Goal: Use online tool/utility

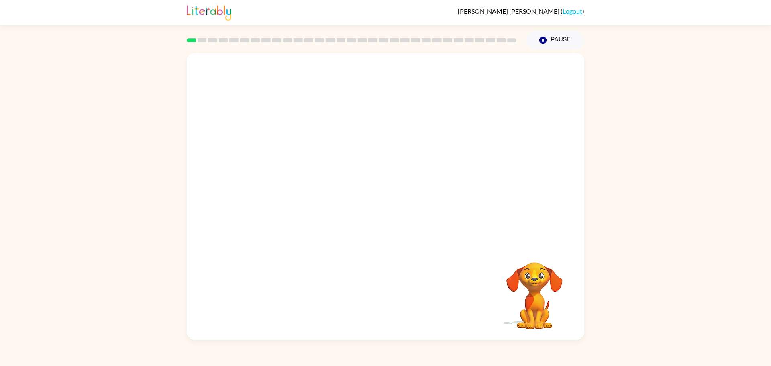
click at [355, 158] on video "Your browser must support playing .mp4 files to use Literably. Please try using…" at bounding box center [386, 149] width 398 height 192
click at [376, 205] on button "button" at bounding box center [385, 200] width 51 height 29
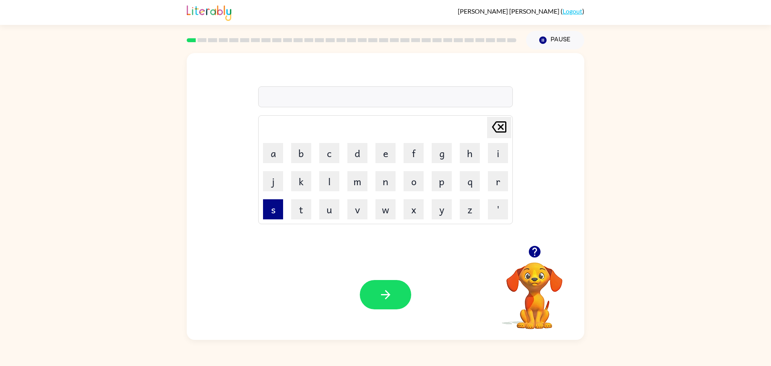
click at [274, 210] on button "s" at bounding box center [273, 209] width 20 height 20
click at [463, 153] on button "h" at bounding box center [470, 153] width 20 height 20
click at [329, 212] on button "u" at bounding box center [329, 209] width 20 height 20
click at [460, 160] on button "h" at bounding box center [470, 153] width 20 height 20
click at [509, 129] on button "[PERSON_NAME] last character input" at bounding box center [499, 127] width 24 height 21
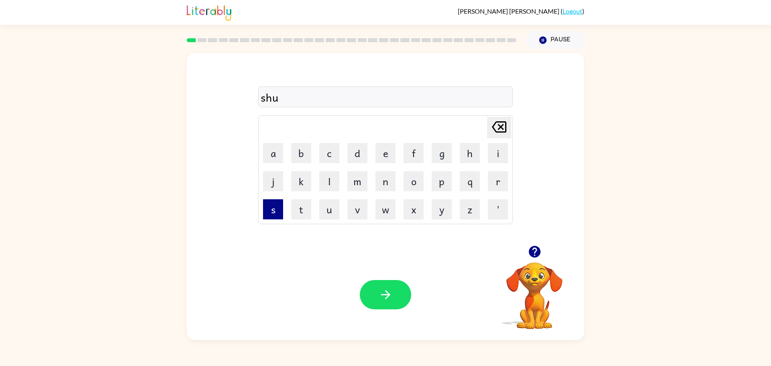
click at [275, 217] on button "s" at bounding box center [273, 209] width 20 height 20
click at [453, 159] on td "g" at bounding box center [441, 152] width 27 height 27
click at [463, 153] on button "h" at bounding box center [470, 153] width 20 height 20
click at [368, 293] on button "button" at bounding box center [385, 294] width 51 height 29
